Goal: Task Accomplishment & Management: Manage account settings

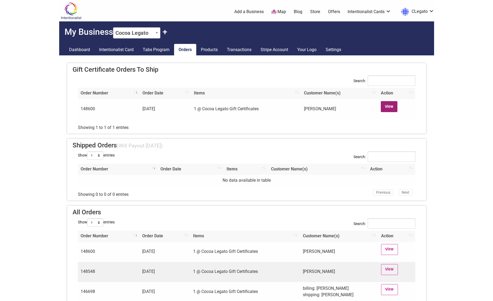
click at [386, 110] on link "View" at bounding box center [389, 106] width 17 height 11
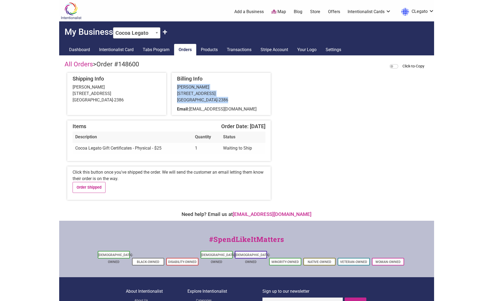
drag, startPoint x: 230, startPoint y: 101, endPoint x: 176, endPoint y: 89, distance: 55.2
click at [176, 89] on div "Billing Info [PERSON_NAME] [STREET_ADDRESS] Email: [EMAIL_ADDRESS][DOMAIN_NAME]" at bounding box center [221, 94] width 99 height 42
copy div "[PERSON_NAME] [STREET_ADDRESS]"
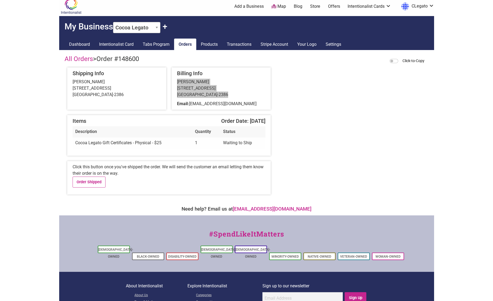
scroll to position [13, 0]
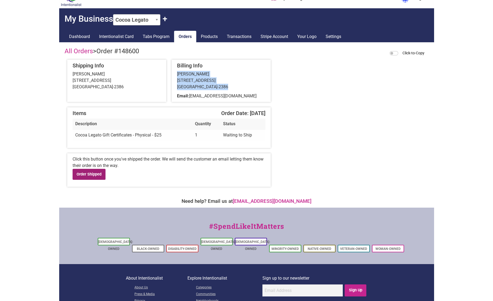
click at [99, 176] on link "Order Shipped" at bounding box center [89, 174] width 33 height 11
